Goal: Navigation & Orientation: Find specific page/section

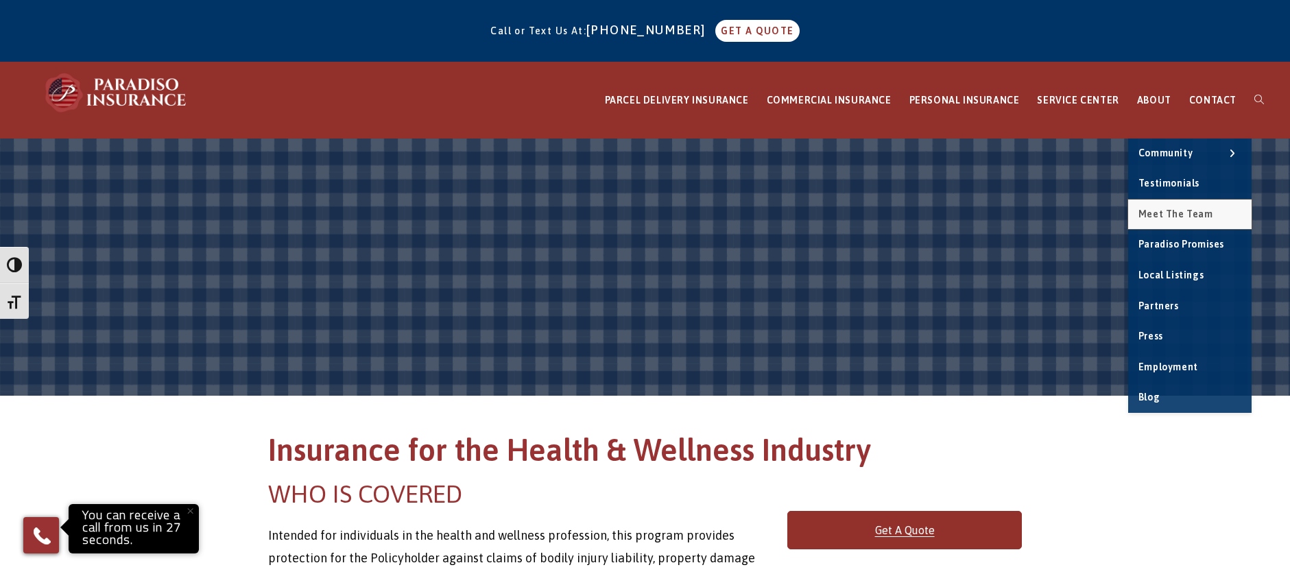
click at [1169, 215] on span "Meet the Team" at bounding box center [1175, 213] width 75 height 11
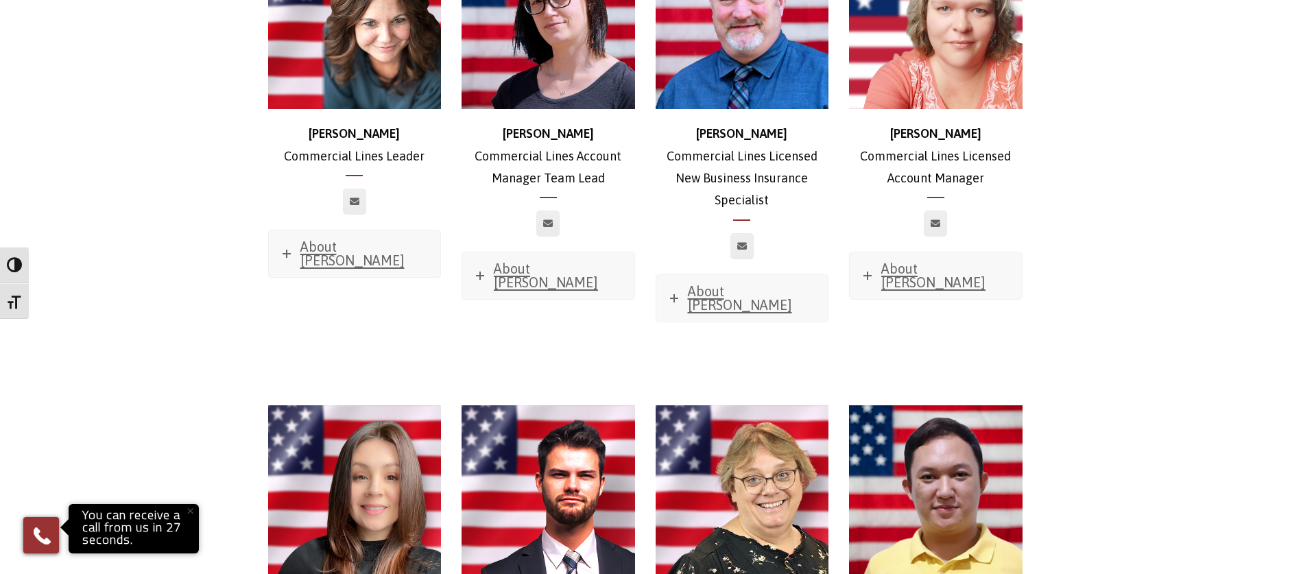
scroll to position [1098, 0]
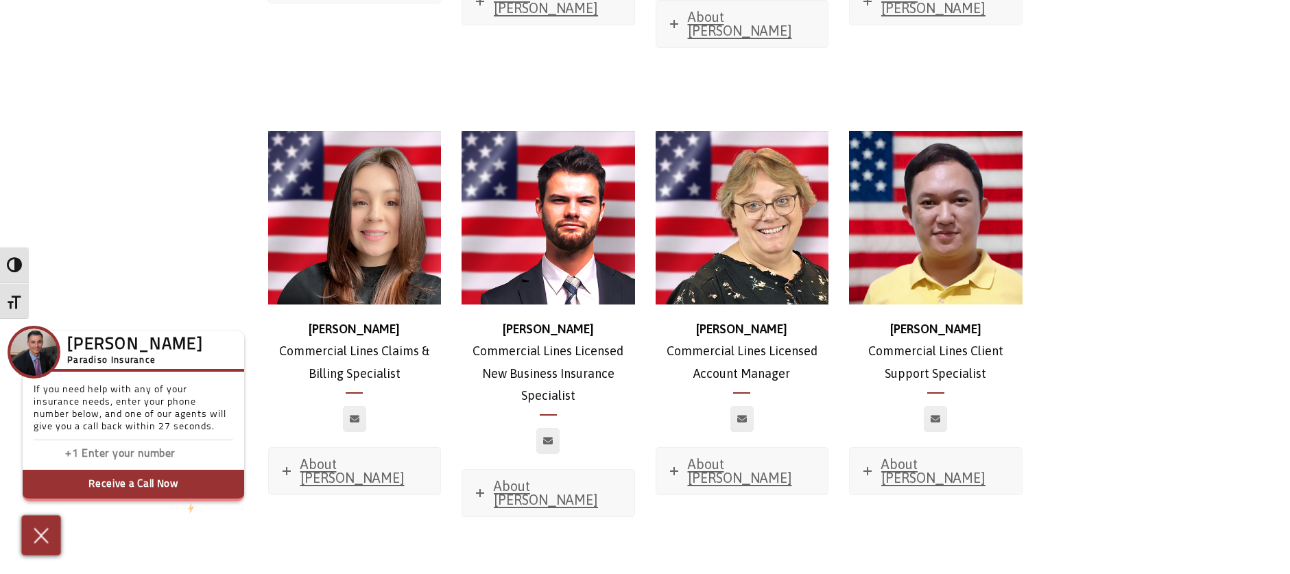
click at [43, 538] on img at bounding box center [41, 535] width 23 height 24
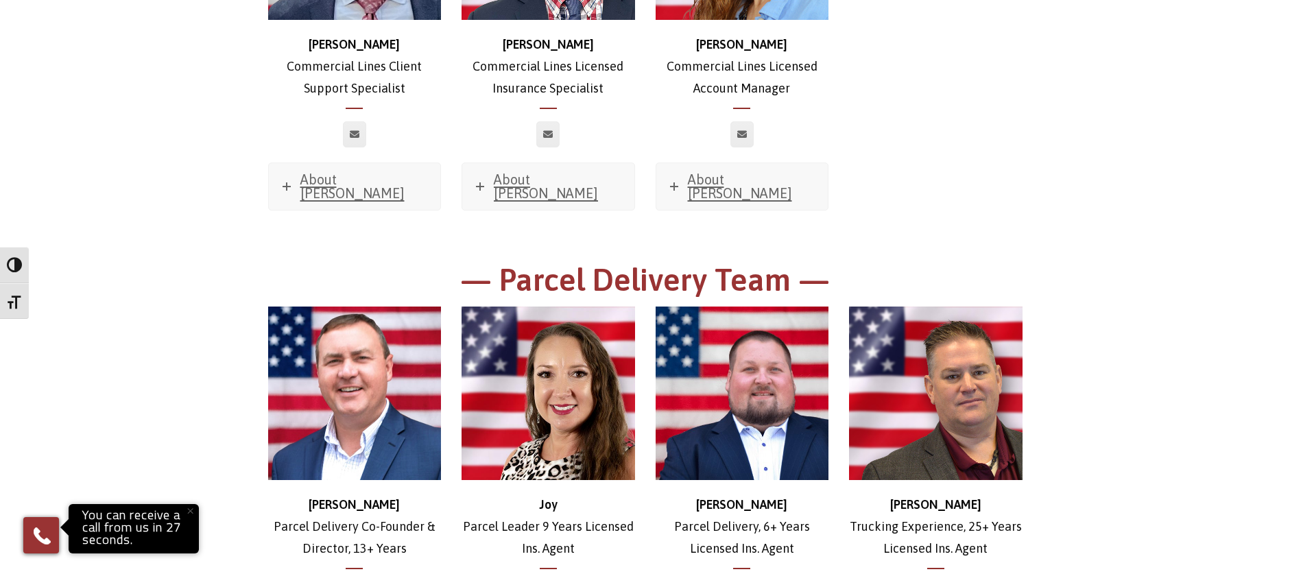
scroll to position [1921, 0]
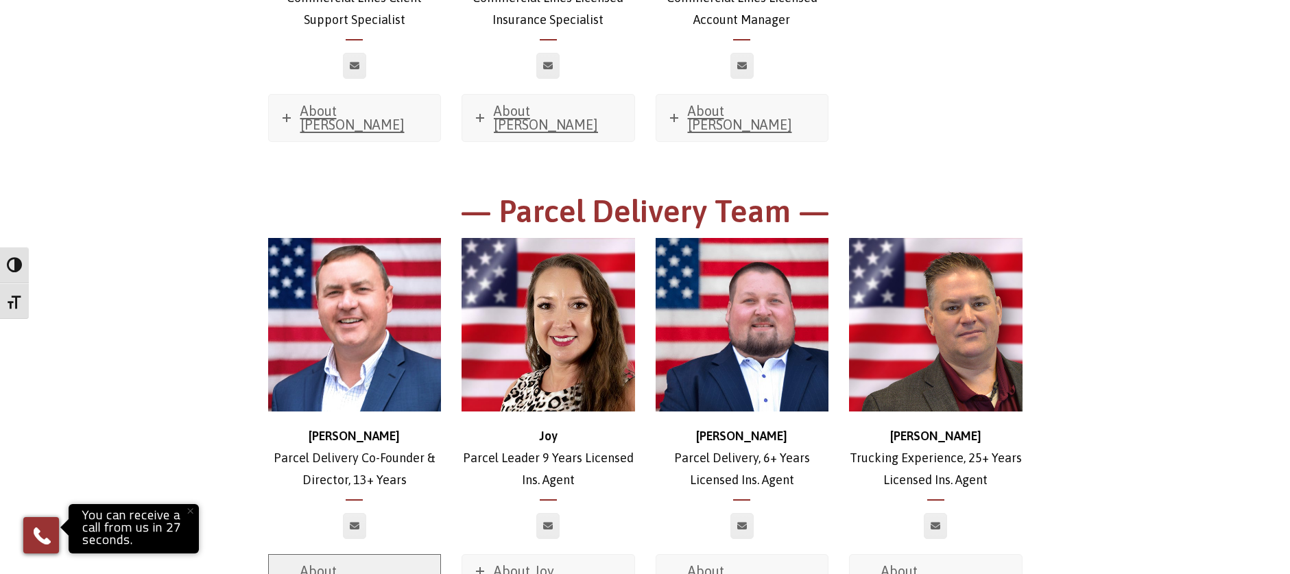
click at [304, 563] on span "About Brian" at bounding box center [352, 577] width 104 height 29
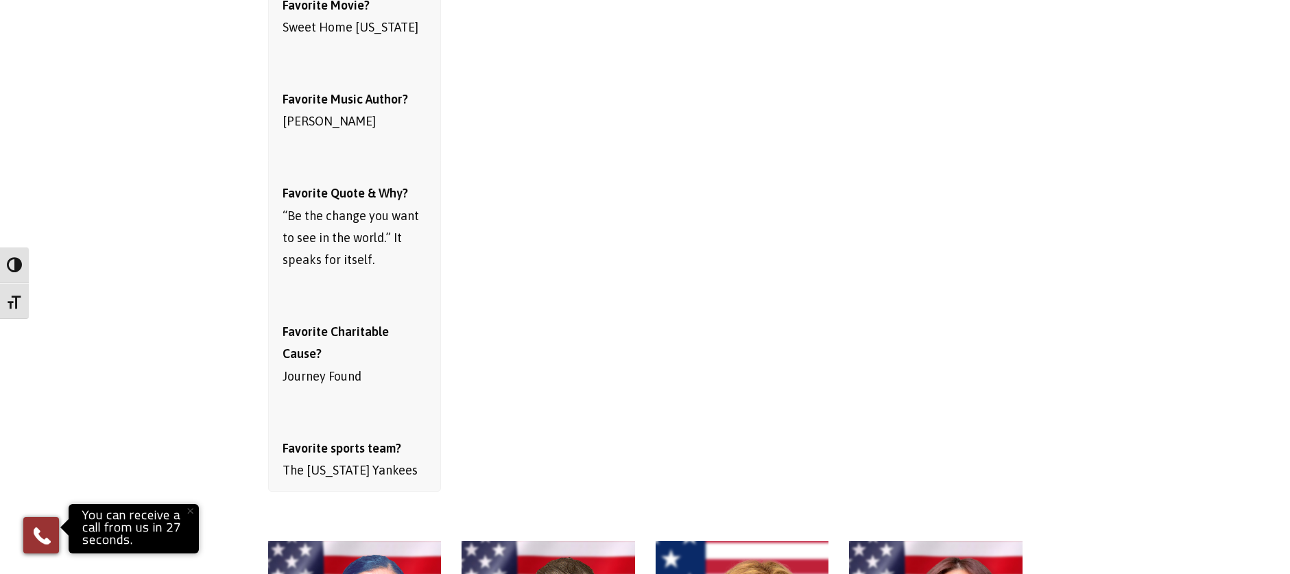
scroll to position [2264, 0]
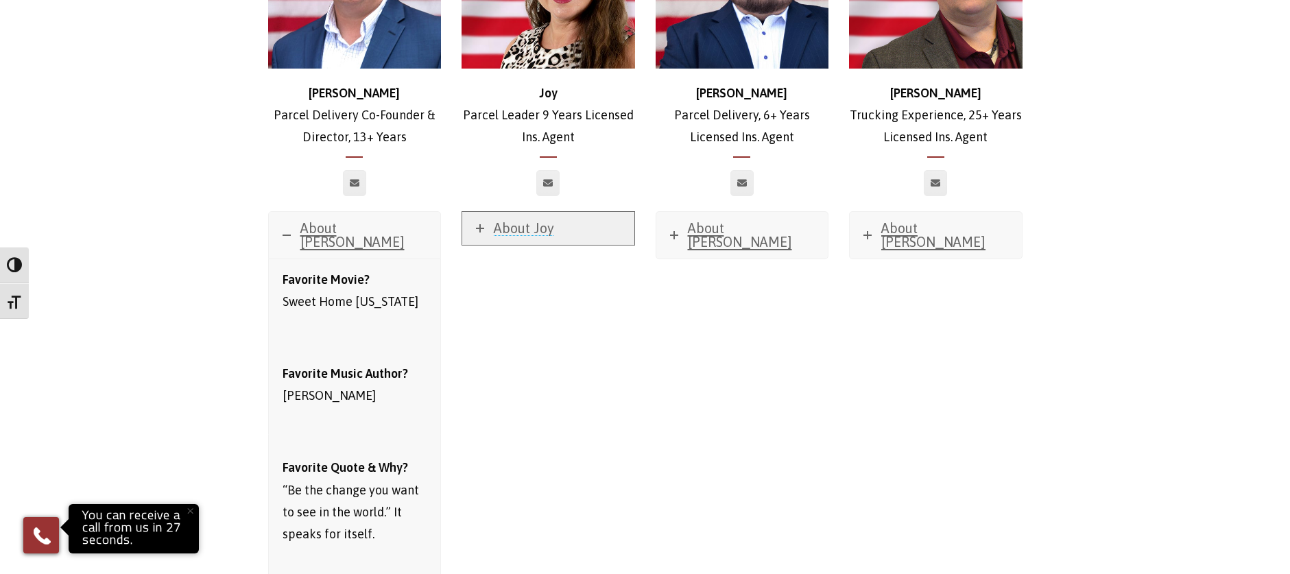
click at [513, 220] on span "About Joy" at bounding box center [524, 228] width 60 height 16
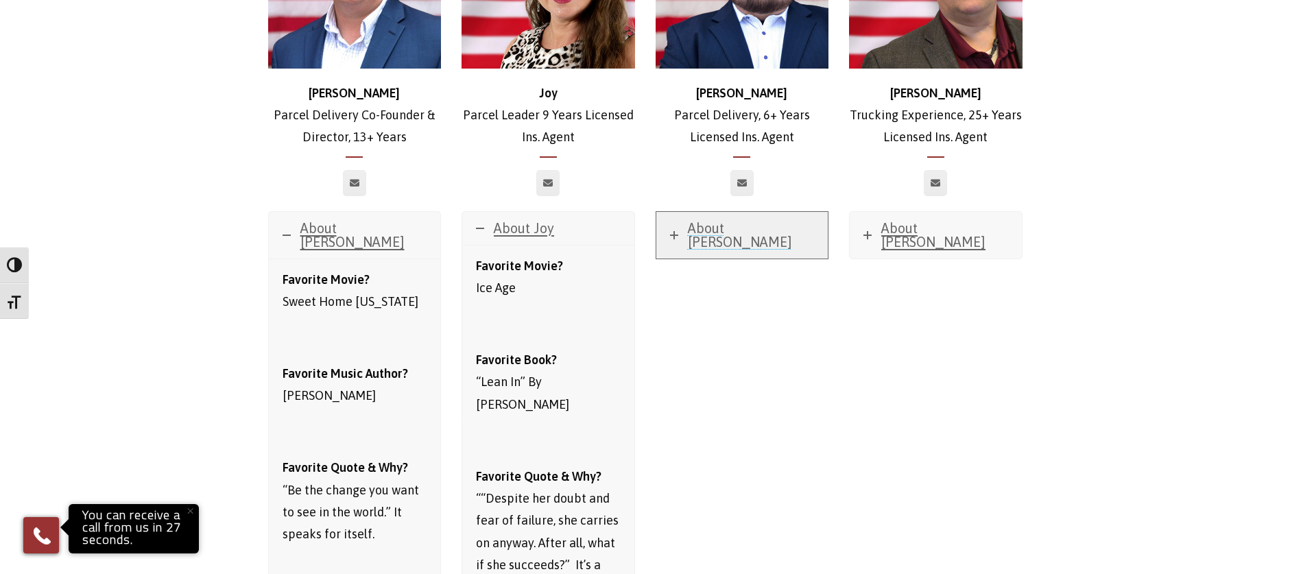
click at [753, 220] on span "About Stephen" at bounding box center [740, 234] width 104 height 29
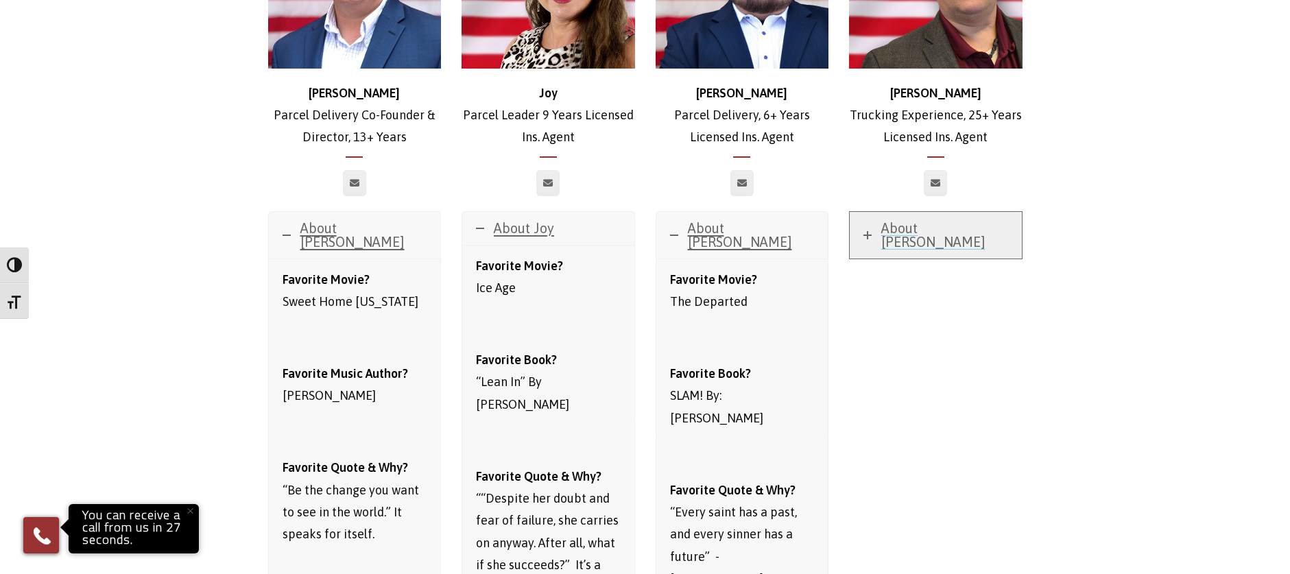
click at [937, 212] on link "About Trevor" at bounding box center [935, 235] width 172 height 47
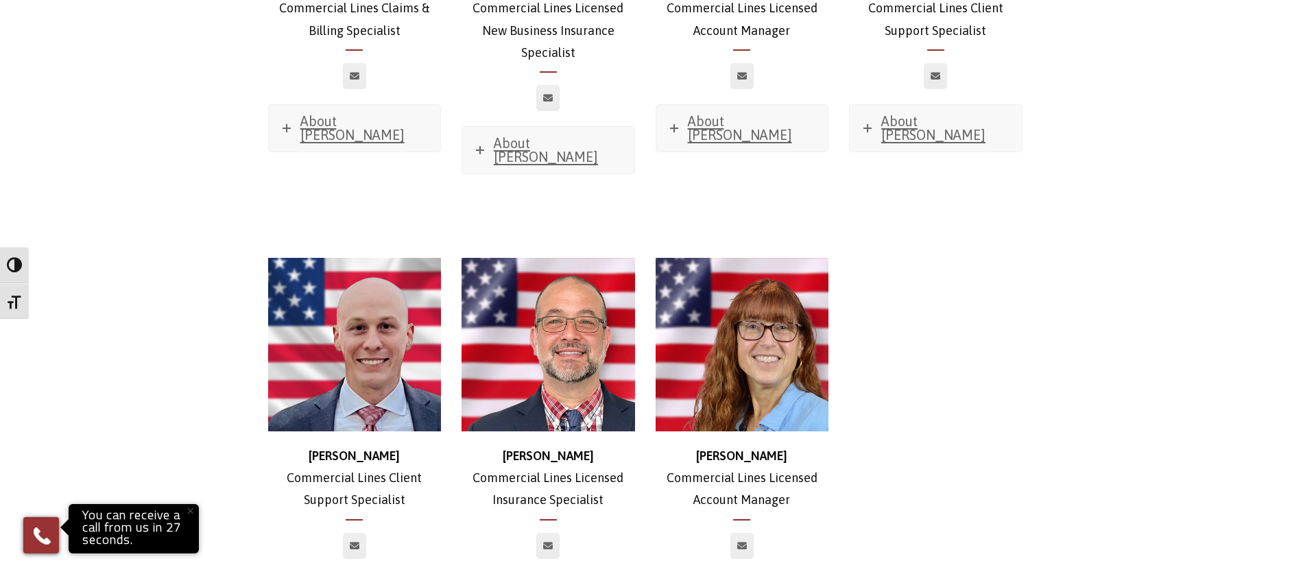
scroll to position [1167, 0]
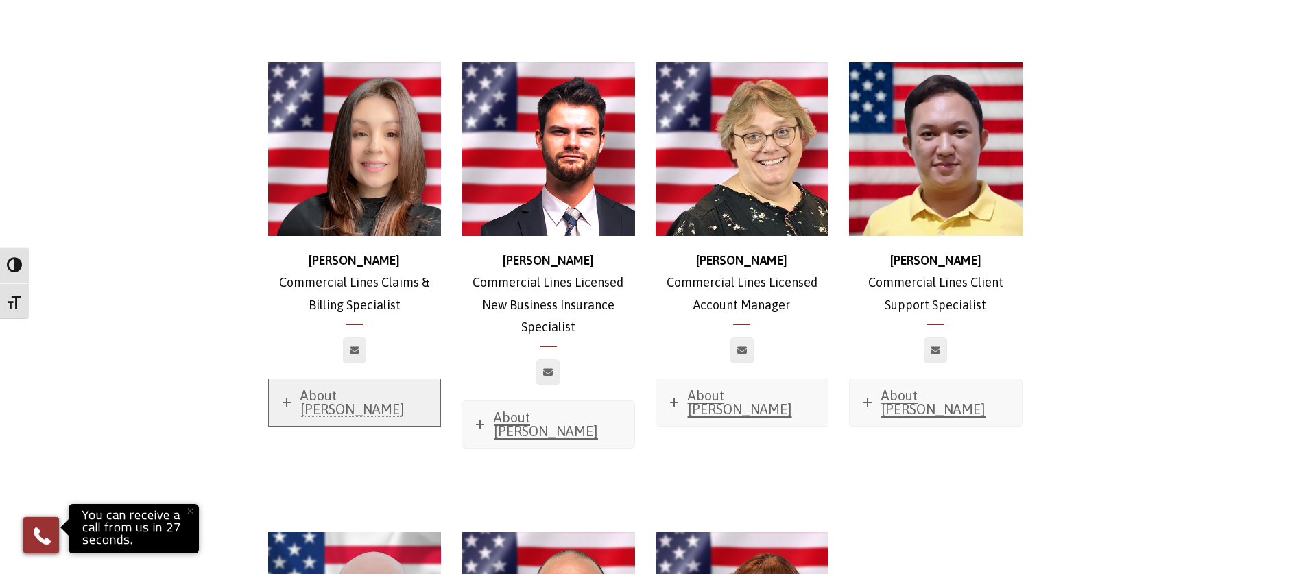
click at [352, 379] on link "About Morgan" at bounding box center [355, 402] width 172 height 47
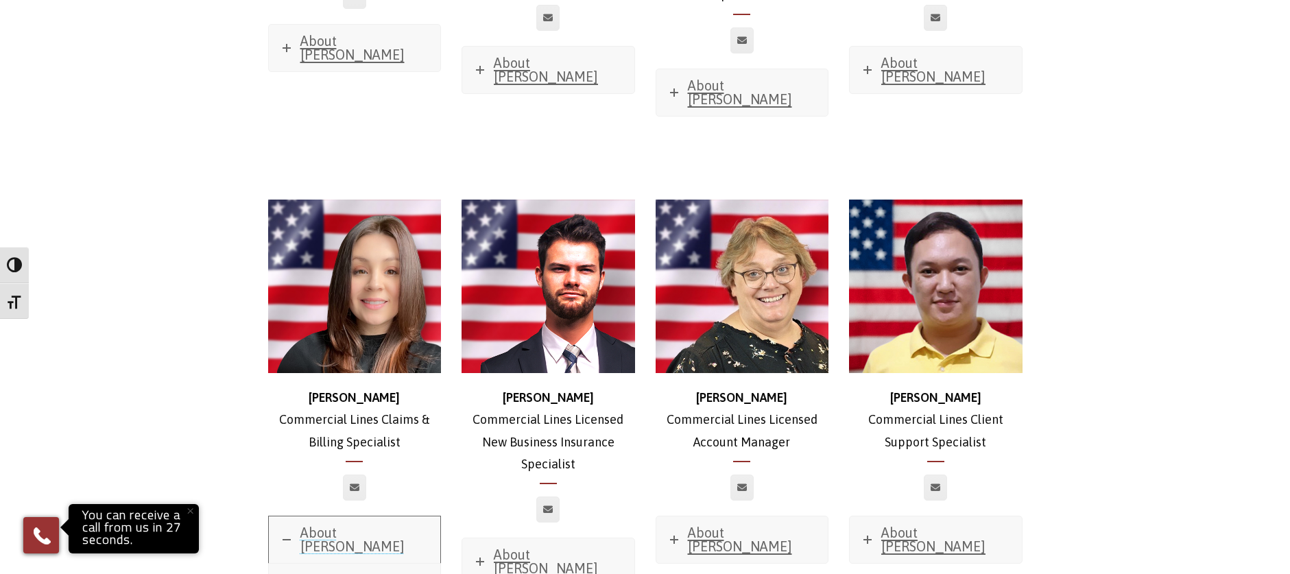
scroll to position [756, 0]
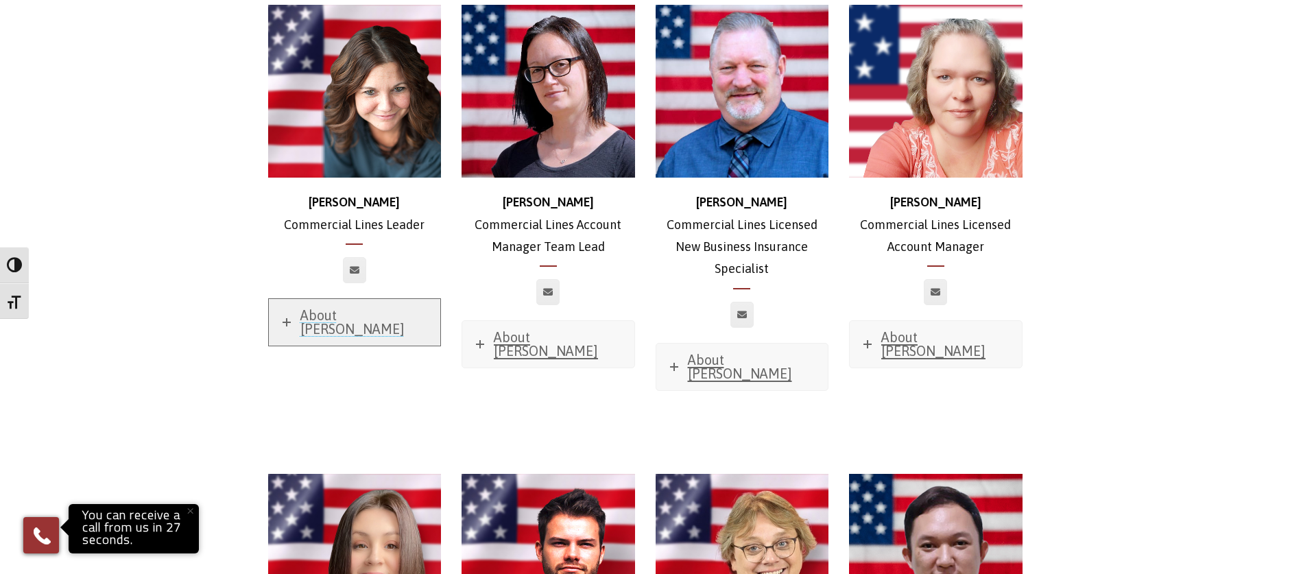
click at [365, 307] on span "About Stephanie" at bounding box center [352, 321] width 104 height 29
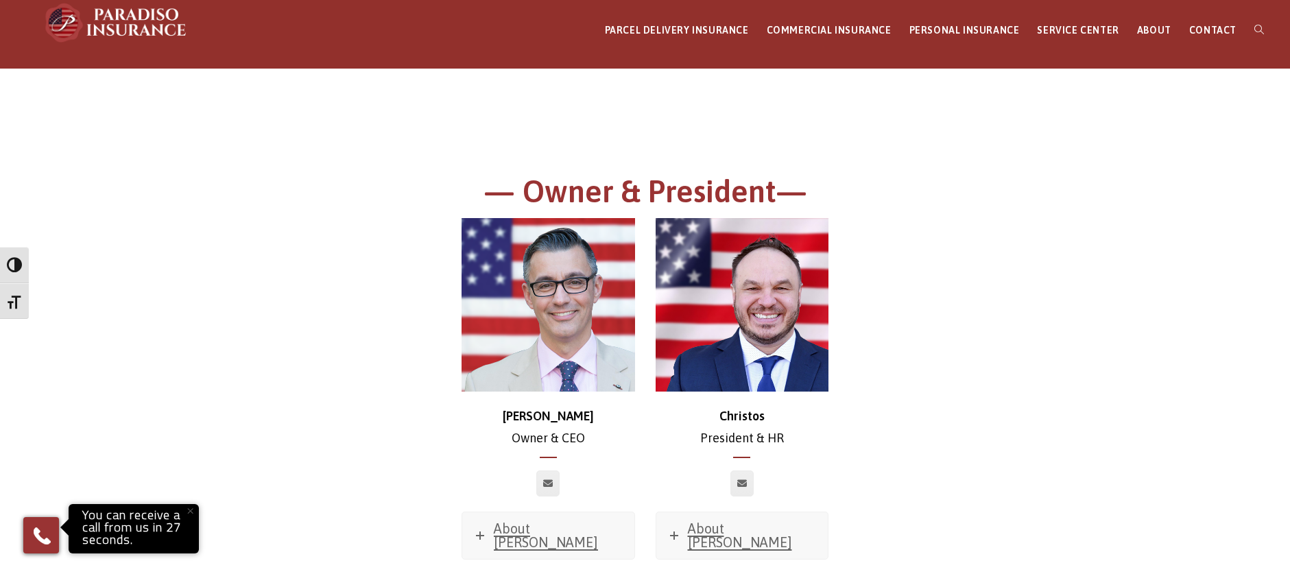
scroll to position [138, 0]
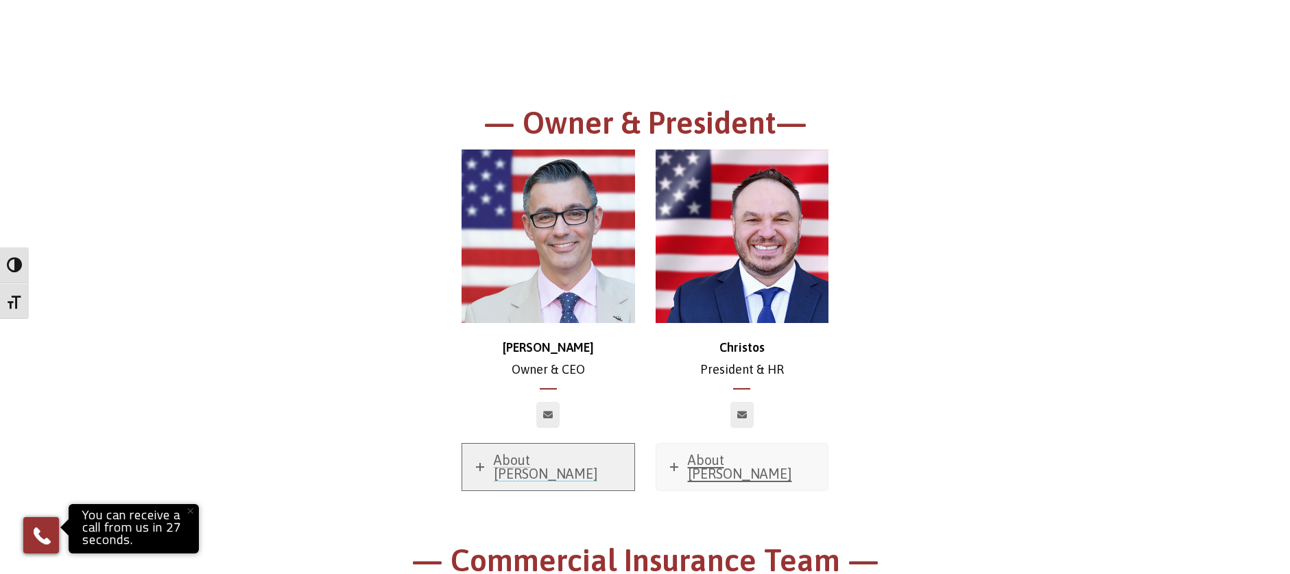
click at [542, 454] on span "About Chris" at bounding box center [546, 466] width 104 height 29
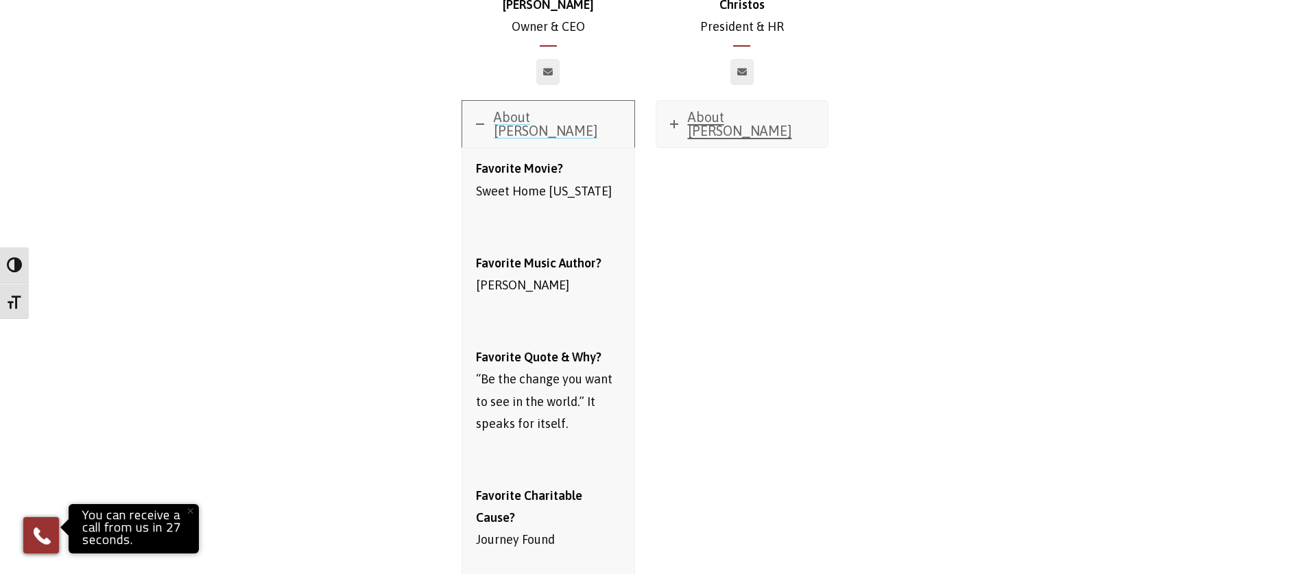
scroll to position [413, 0]
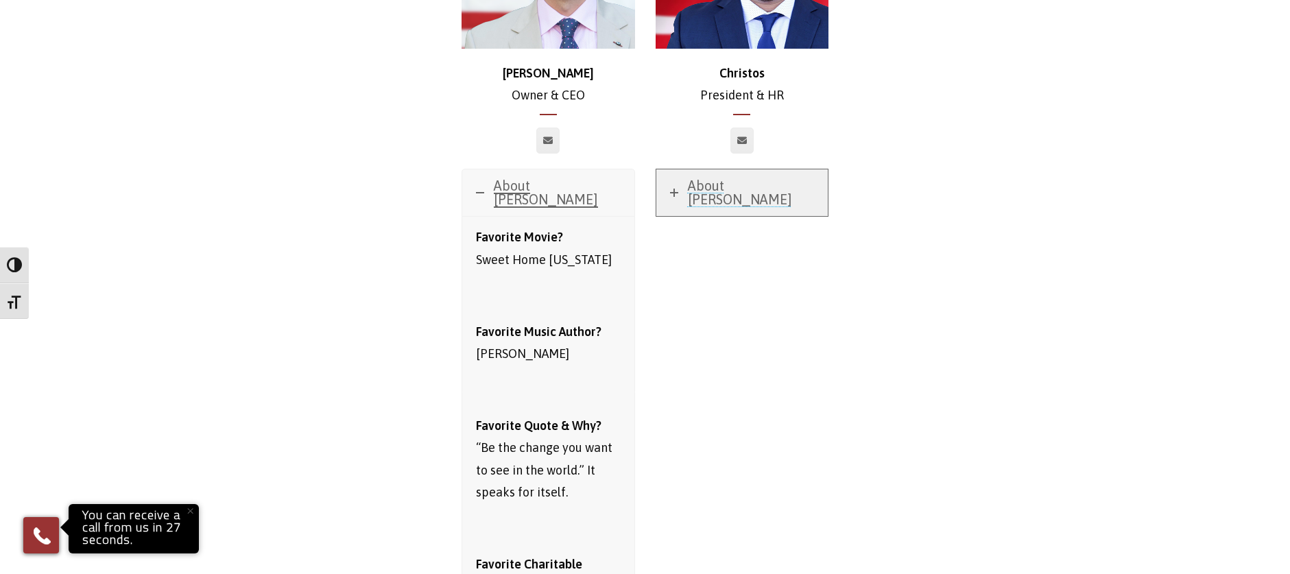
click at [742, 185] on span "About Christos" at bounding box center [740, 192] width 104 height 29
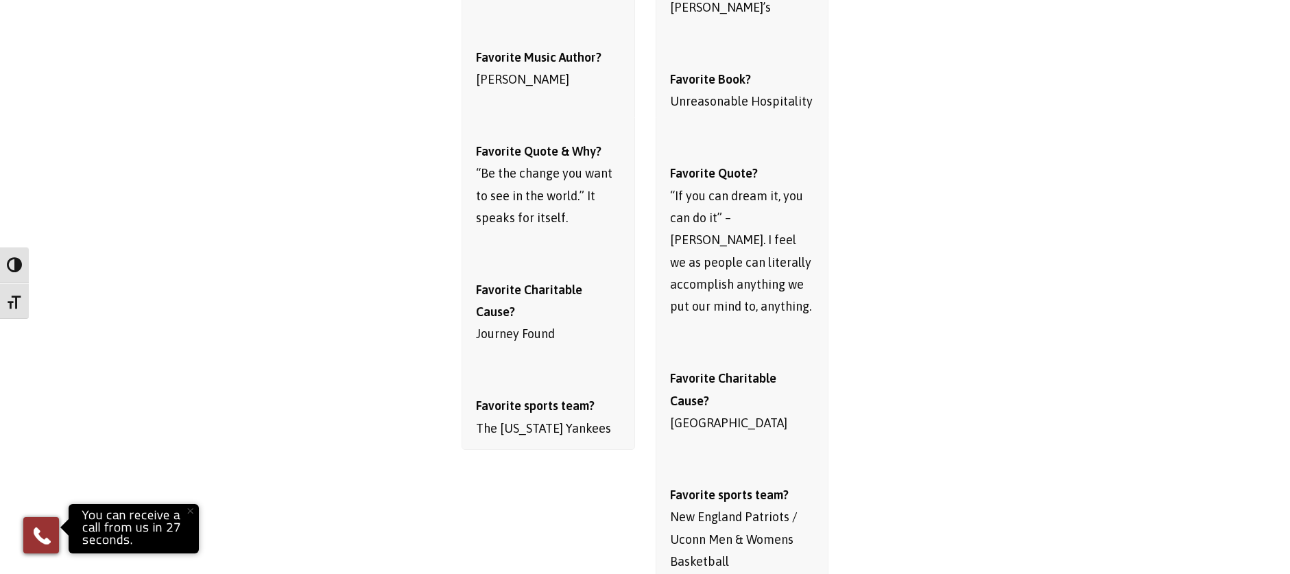
scroll to position [756, 0]
